Goal: Task Accomplishment & Management: Complete application form

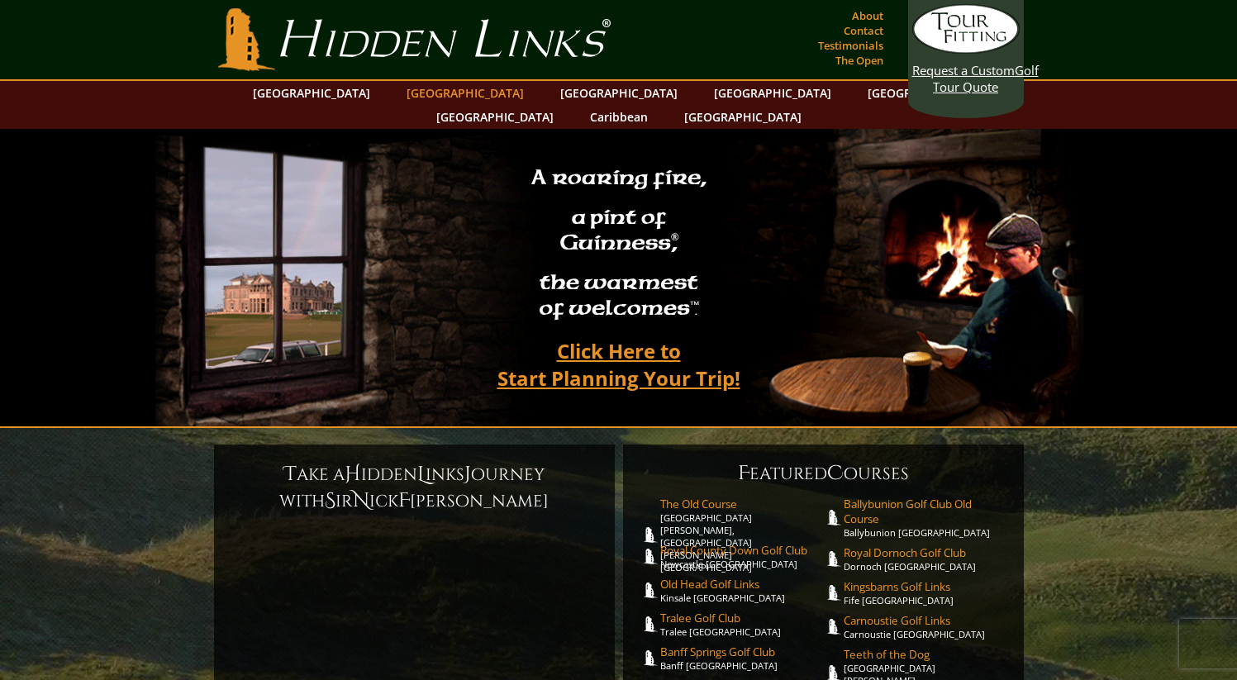
click at [433, 100] on link "[GEOGRAPHIC_DATA]" at bounding box center [465, 93] width 134 height 24
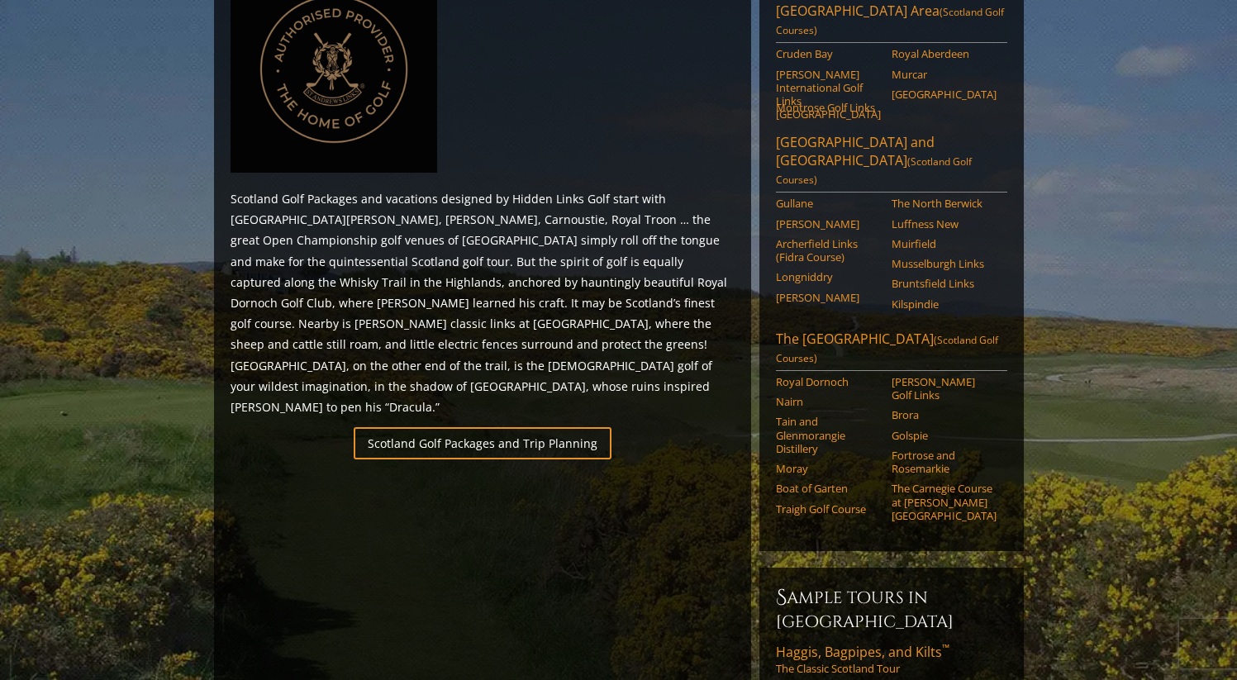
scroll to position [870, 0]
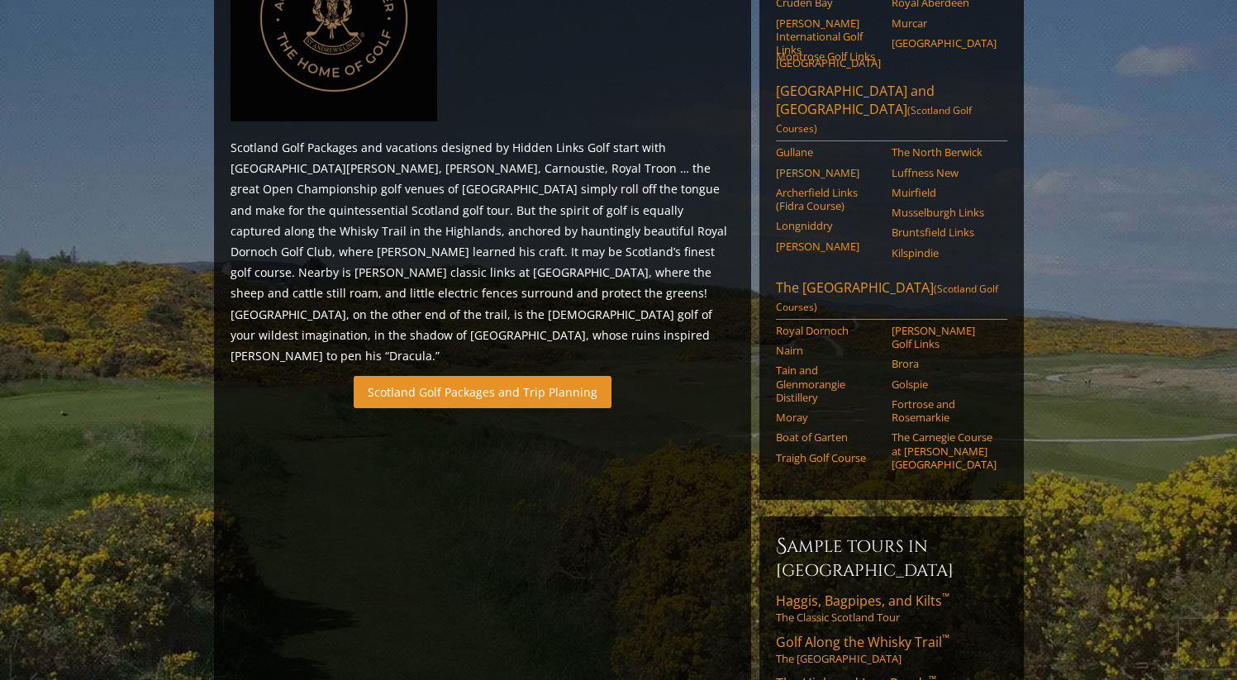
click at [475, 376] on link "Scotland Golf Packages and Trip Planning" at bounding box center [483, 392] width 258 height 32
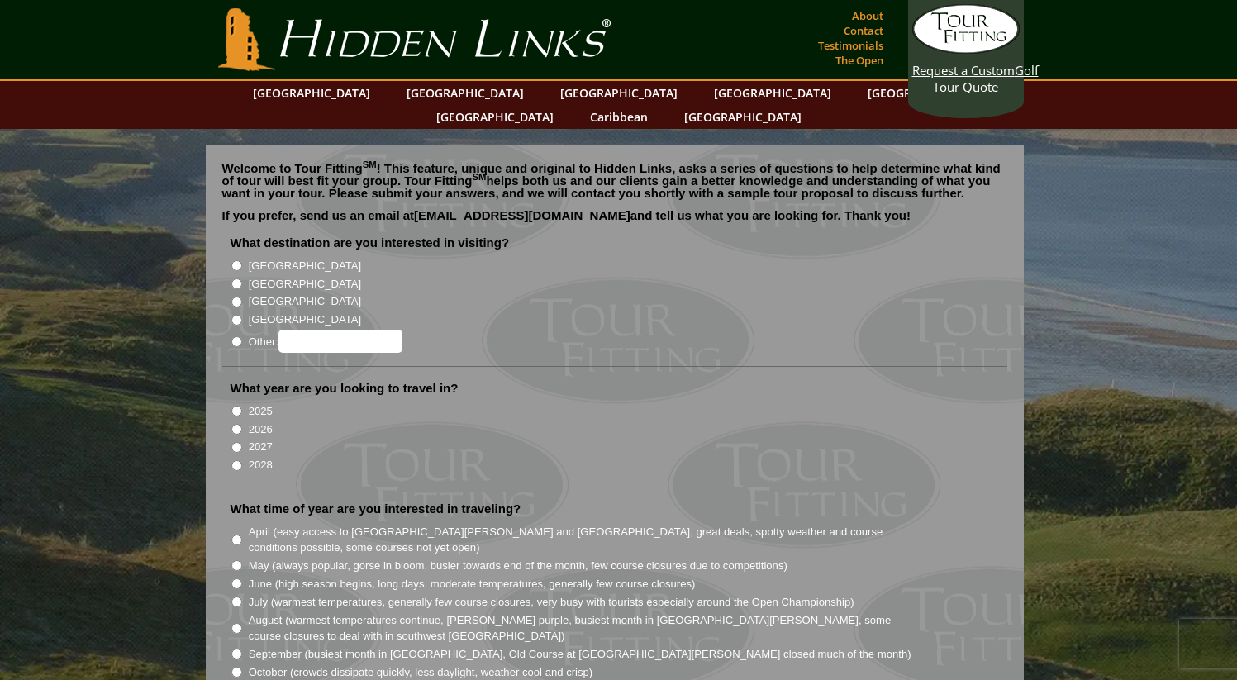
click at [238, 279] on input "[GEOGRAPHIC_DATA]" at bounding box center [236, 284] width 11 height 11
radio input "true"
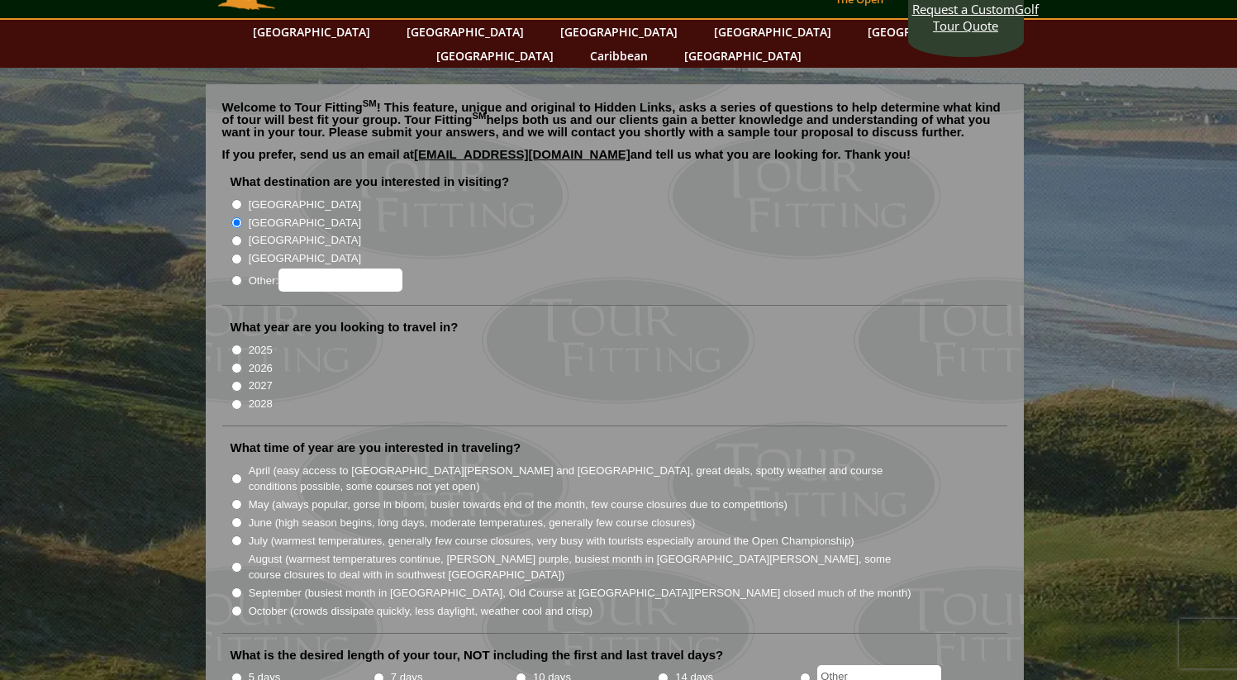
scroll to position [69, 0]
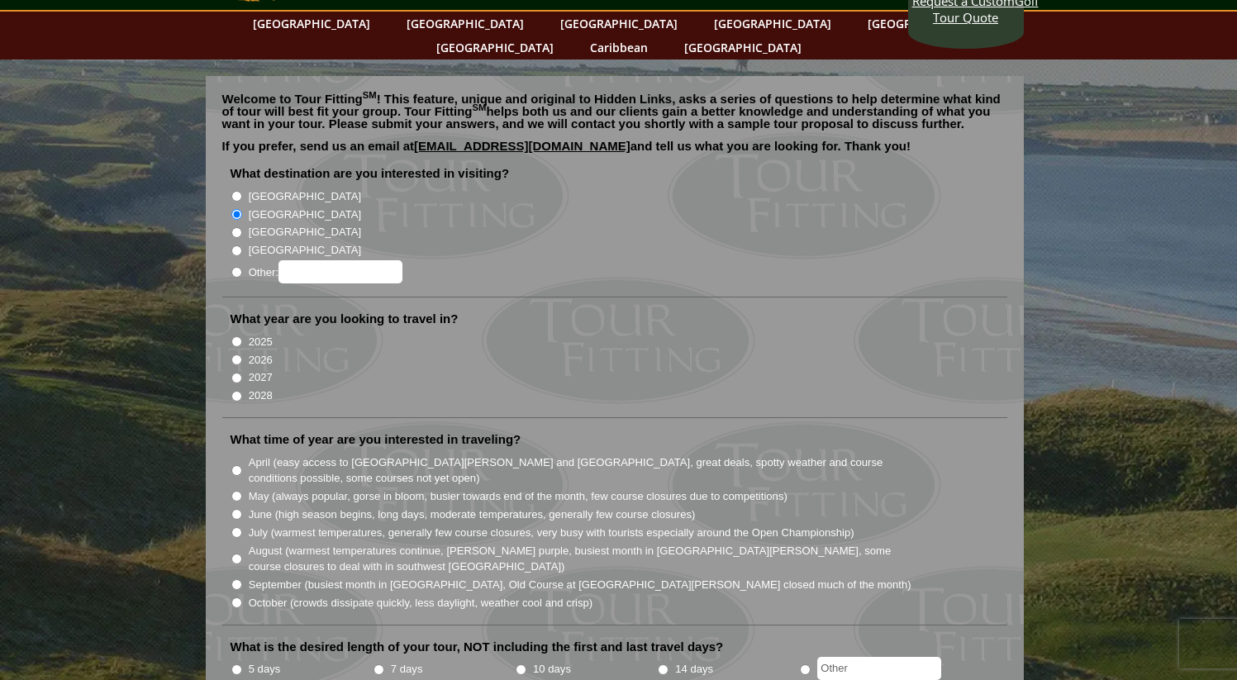
click at [237, 355] on input "2026" at bounding box center [236, 360] width 11 height 11
radio input "true"
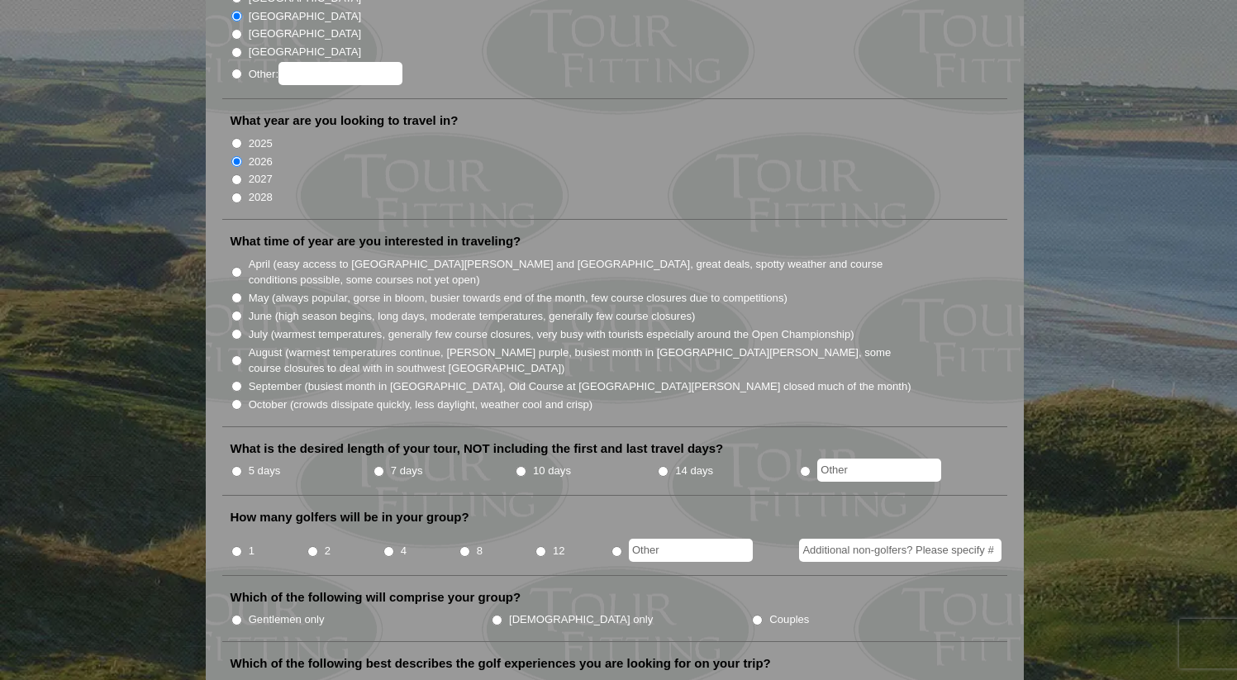
scroll to position [270, 0]
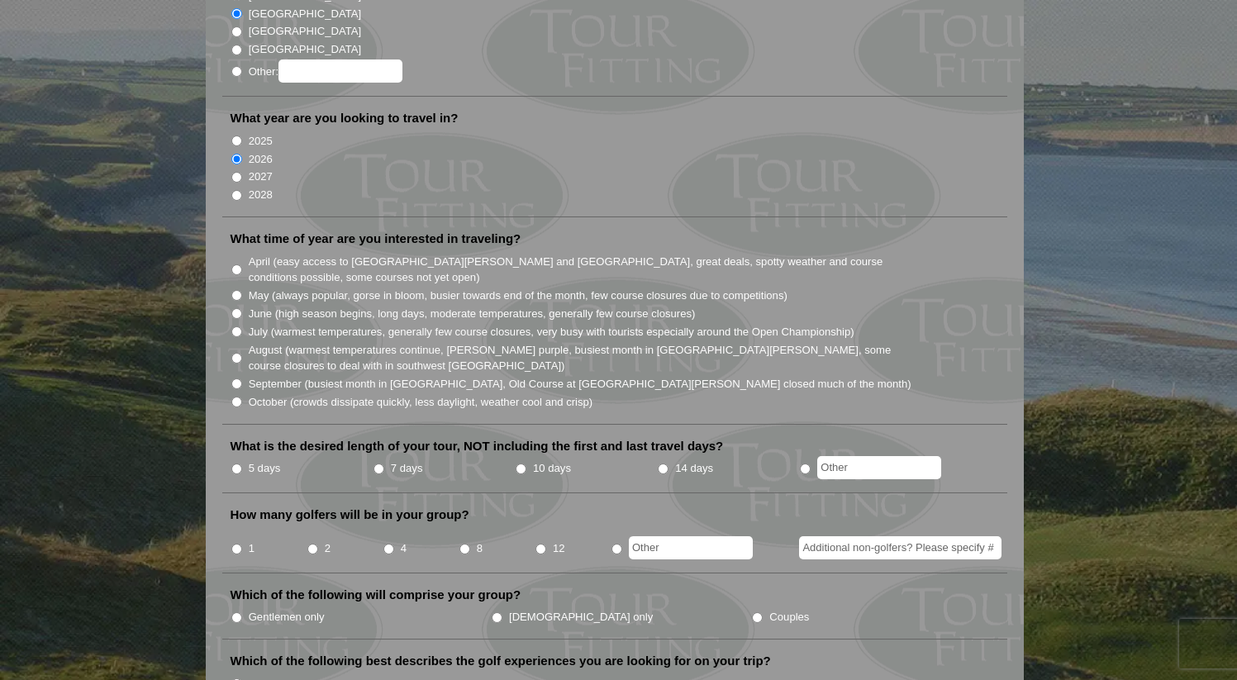
click at [236, 353] on input "August (warmest temperatures continue, [PERSON_NAME] purple, busiest month in […" at bounding box center [236, 358] width 11 height 11
radio input "true"
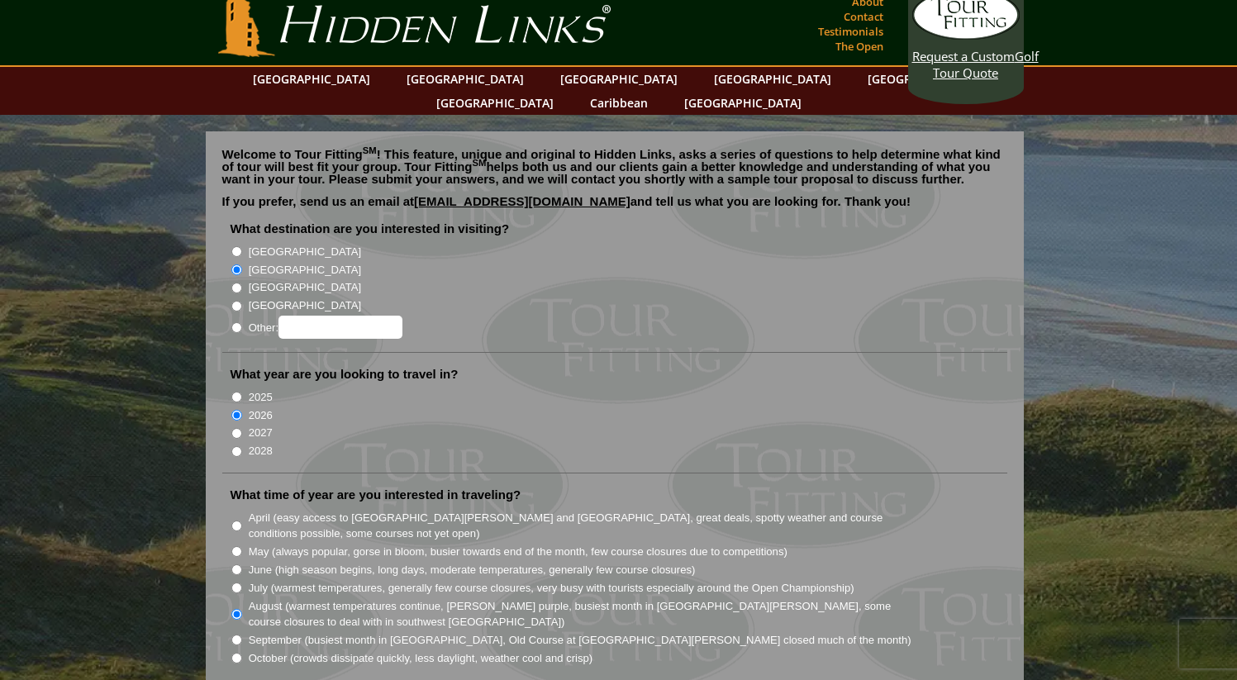
scroll to position [0, 0]
